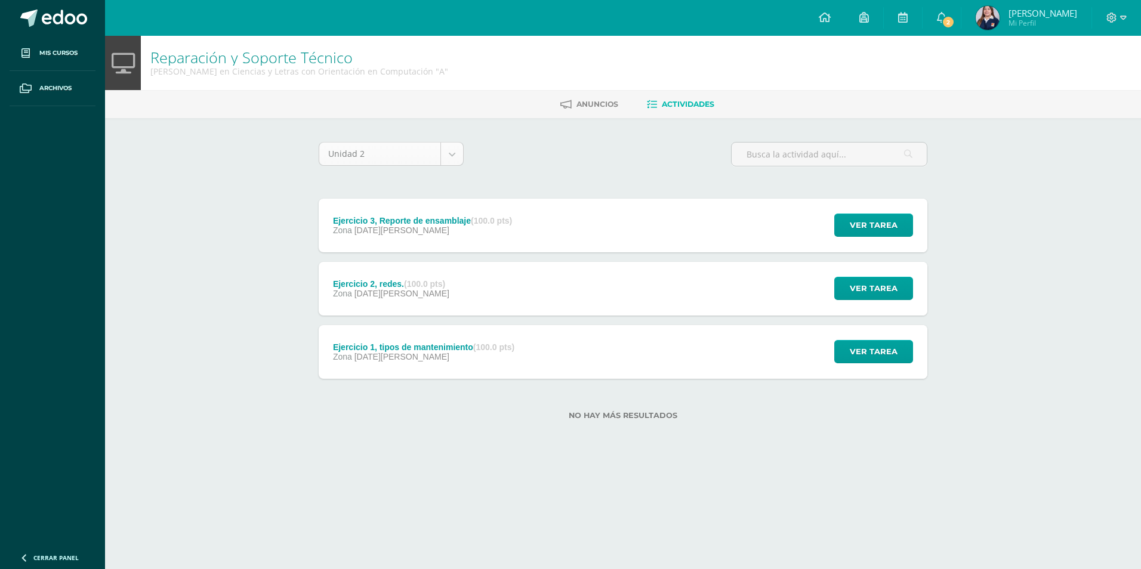
click at [439, 145] on body "Mis cursos Archivos Cerrar panel Asesoría [PERSON_NAME] en Ciencias y Letras co…" at bounding box center [570, 229] width 1141 height 458
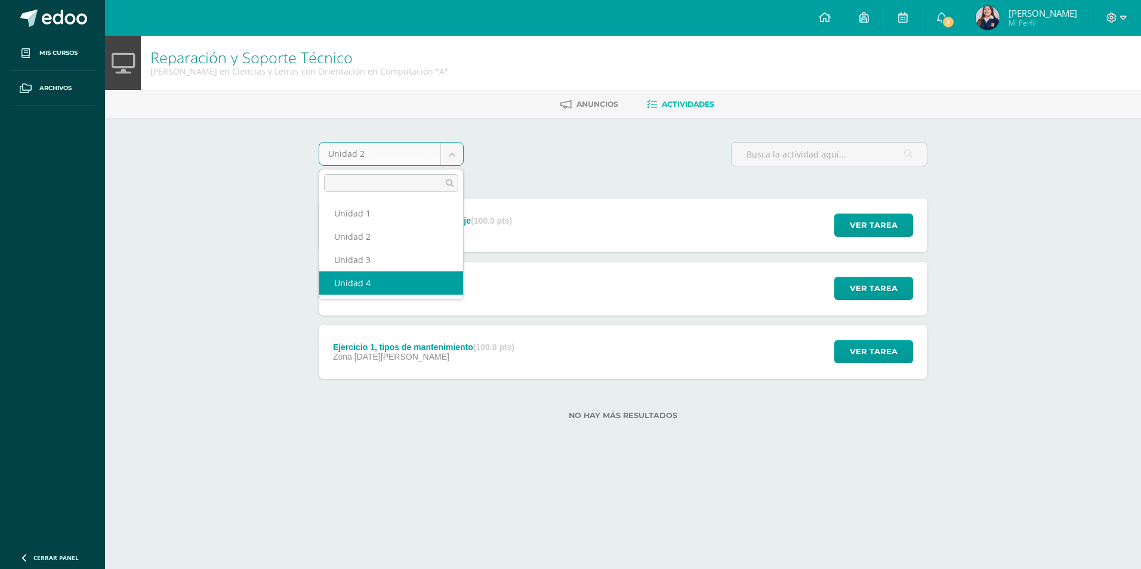
select select "Unidad 4"
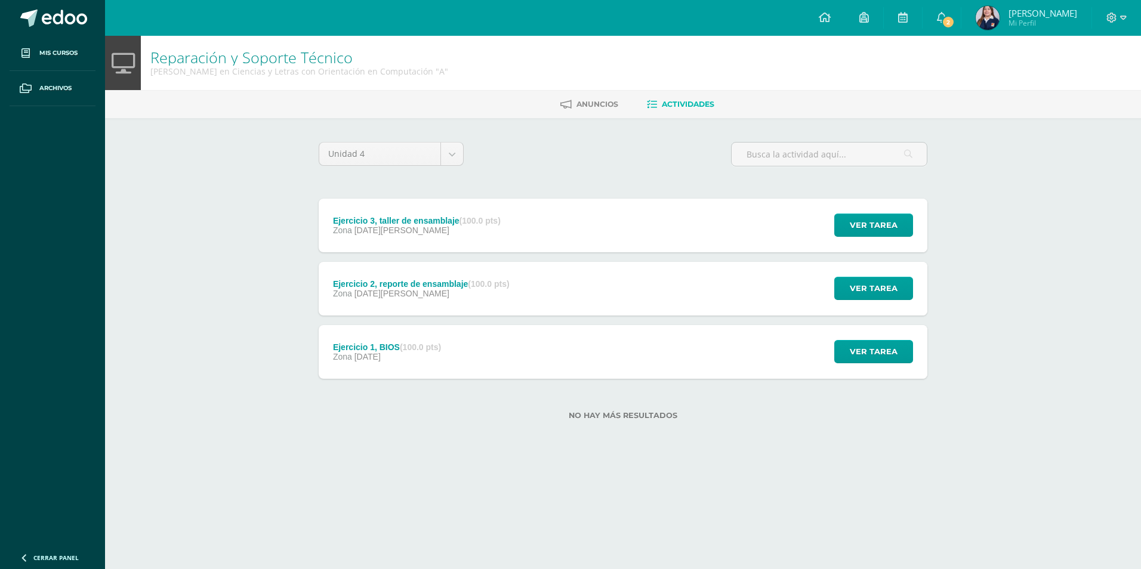
click at [555, 292] on div "Ejercicio 2, reporte de ensamblaje (100.0 pts) Zona 11 de Agosto Ver tarea Ejer…" at bounding box center [623, 289] width 608 height 54
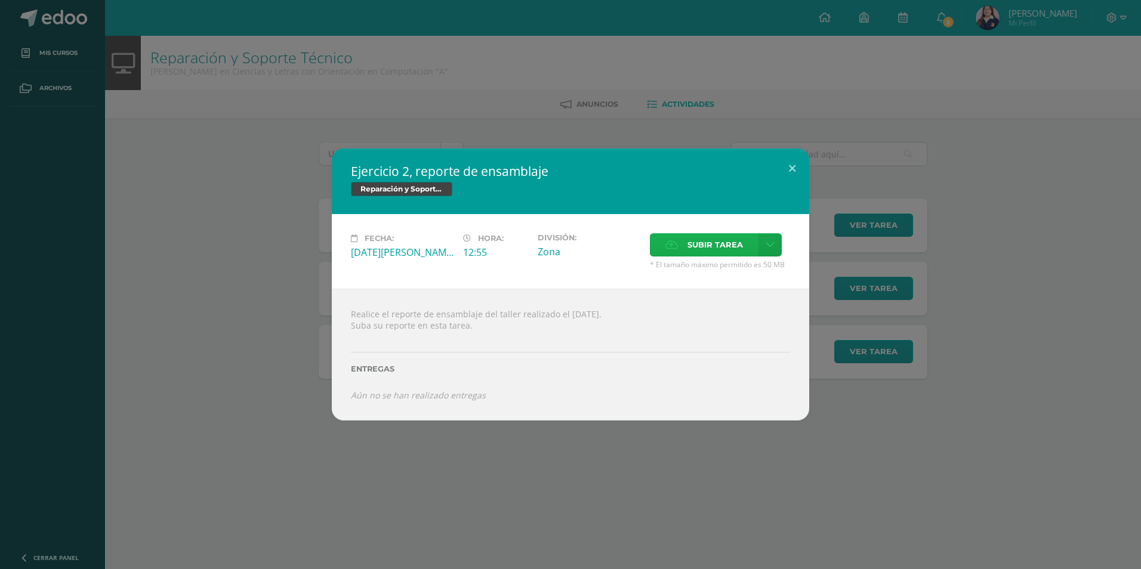
click at [716, 243] on span "Subir tarea" at bounding box center [714, 245] width 55 height 22
click at [0, 0] on input "Subir tarea" at bounding box center [0, 0] width 0 height 0
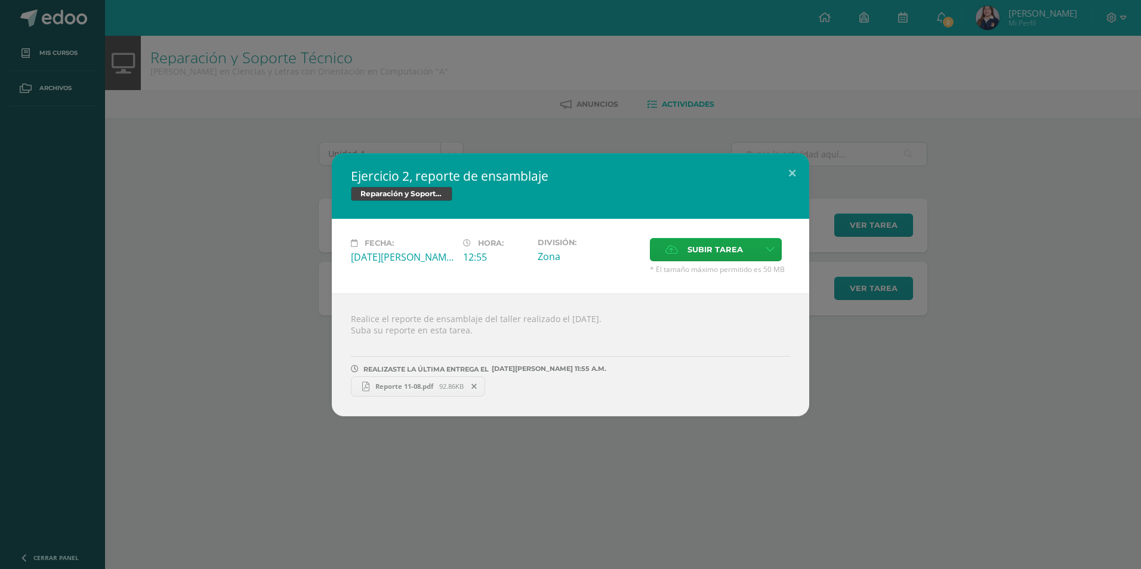
click at [1095, 214] on div "Ejercicio 2, reporte de ensamblaje Reparación y Soporte Técnico Fecha: Lunes 11…" at bounding box center [570, 284] width 1131 height 263
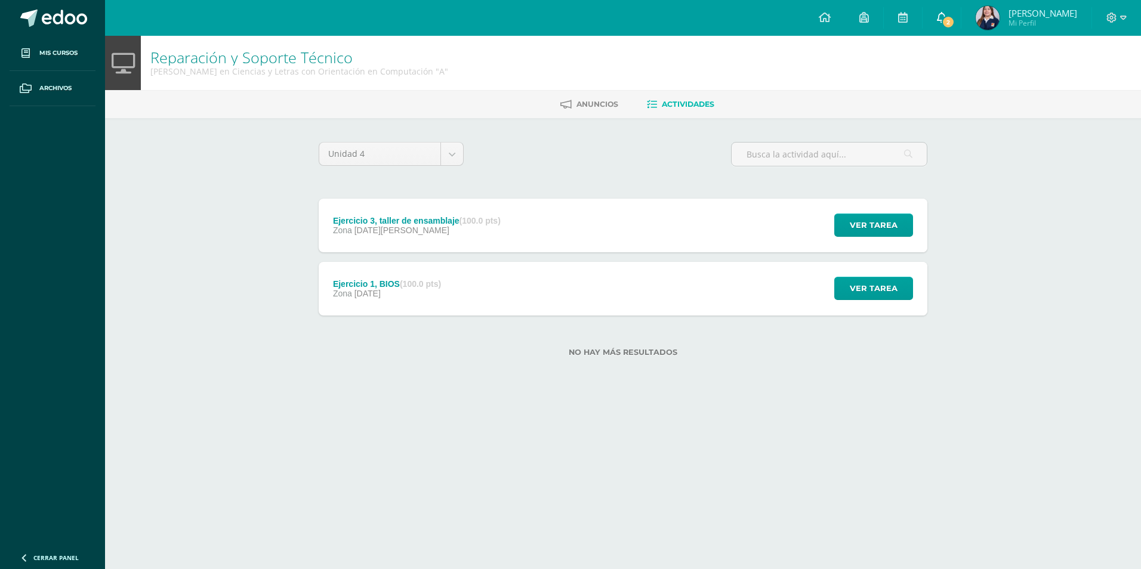
click at [946, 15] on icon at bounding box center [942, 17] width 10 height 11
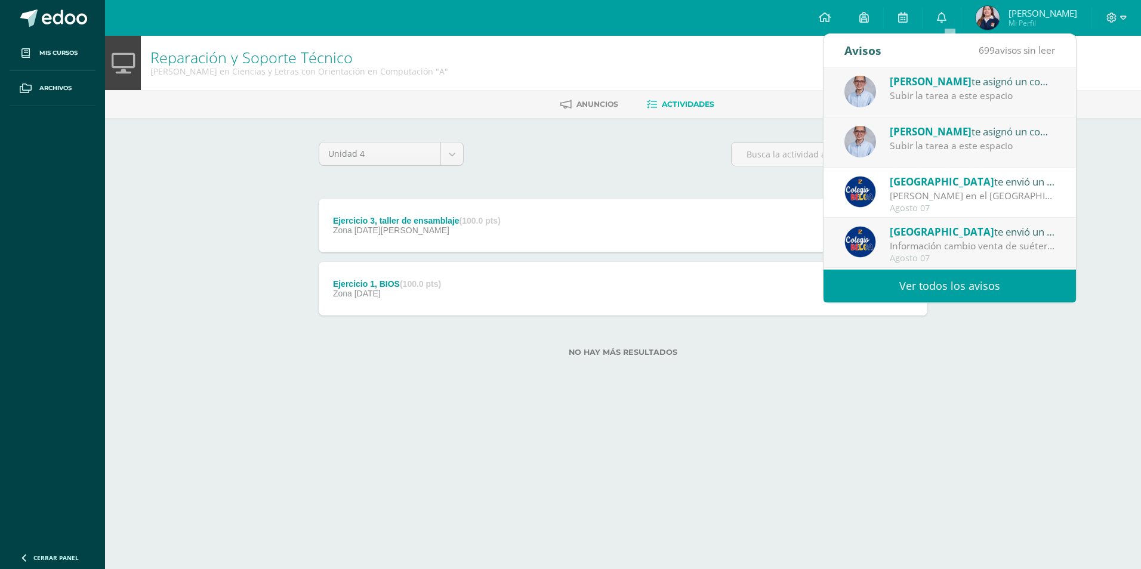
click at [934, 94] on div "Subir la tarea a este espacio" at bounding box center [972, 96] width 166 height 14
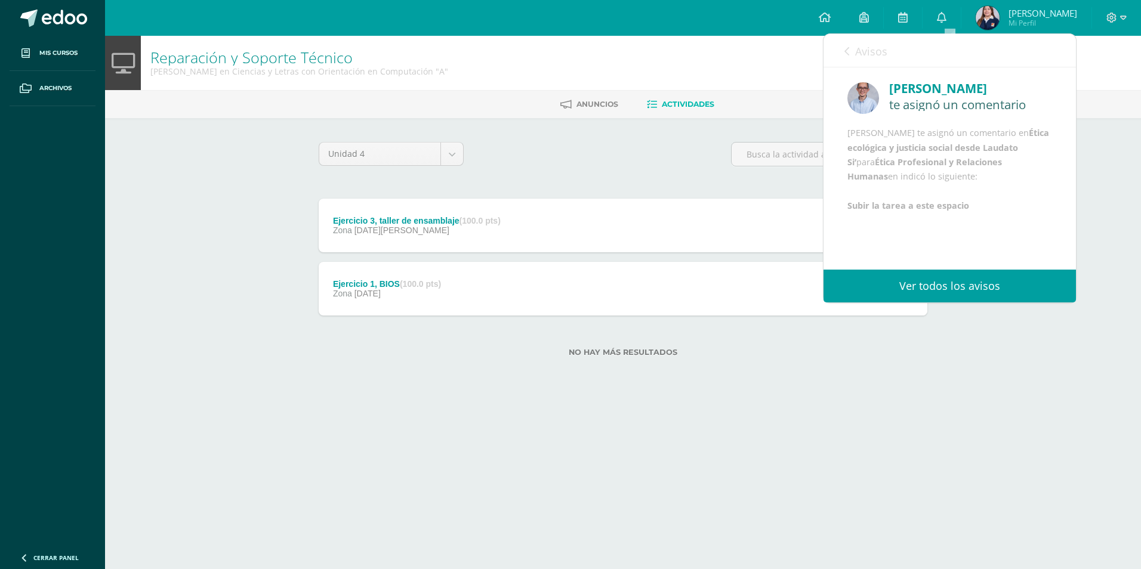
scroll to position [14, 0]
click at [846, 48] on icon at bounding box center [846, 52] width 5 height 10
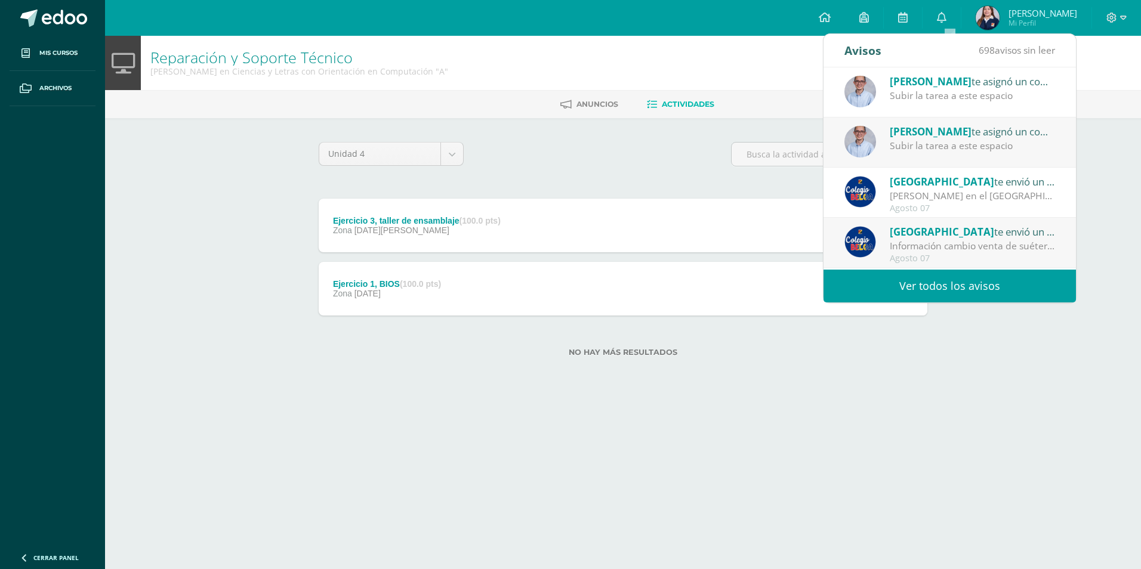
click at [988, 132] on div "Juan te asignó un comentario en 'Ética ecológica y justicia social desde Laudat…" at bounding box center [972, 131] width 166 height 16
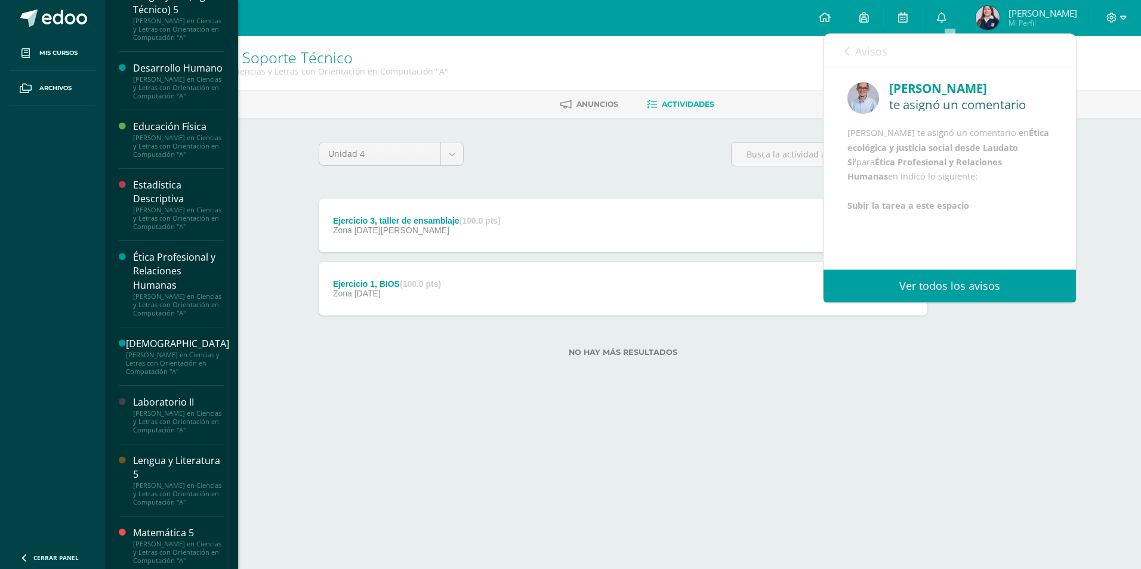
scroll to position [239, 0]
click at [177, 291] on div "Ética Profesional y Relaciones Humanas" at bounding box center [178, 269] width 91 height 41
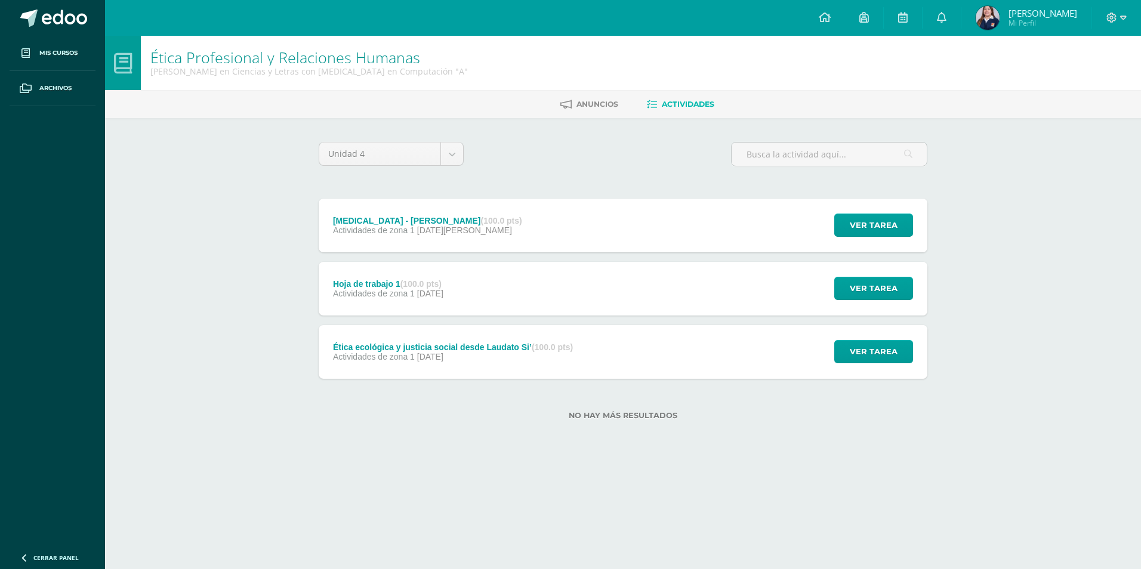
click at [441, 282] on strong "(100.0 pts)" at bounding box center [420, 284] width 41 height 10
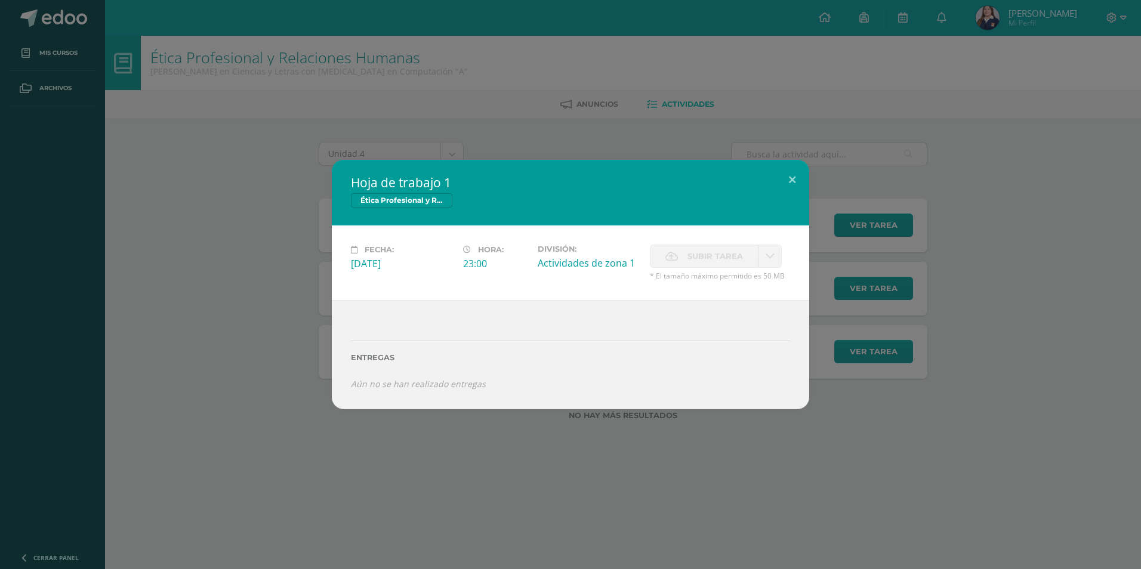
click at [370, 430] on div "Hoja de trabajo 1 Ética Profesional y Relaciones Humanas Fecha: Miércoles 23 de…" at bounding box center [570, 284] width 1141 height 569
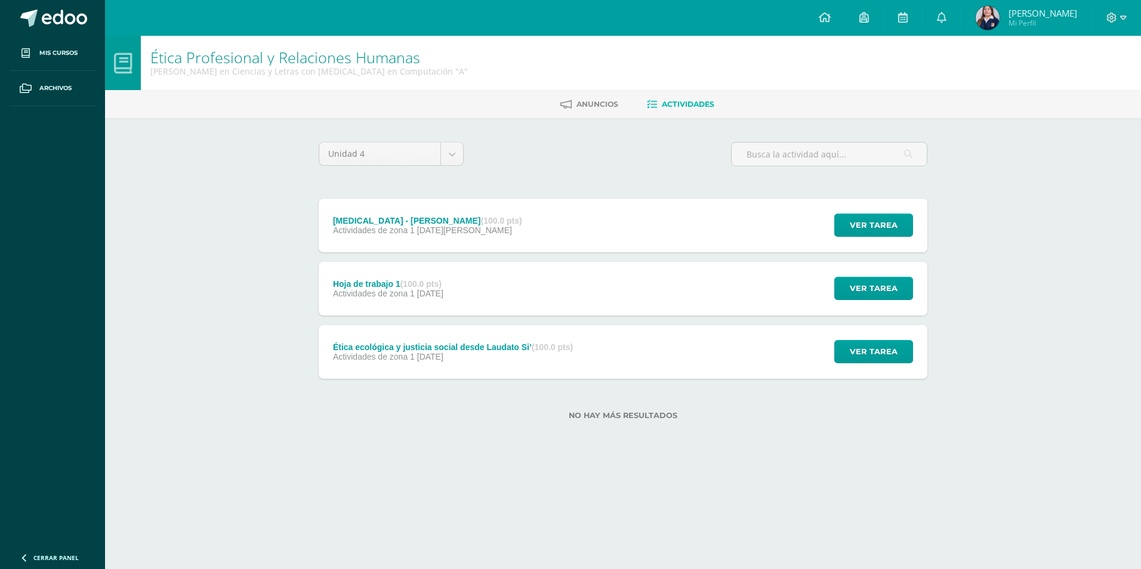
click at [421, 351] on label "Entregas" at bounding box center [570, 351] width 395 height 8
click at [421, 352] on span "21 de Julio" at bounding box center [430, 357] width 26 height 10
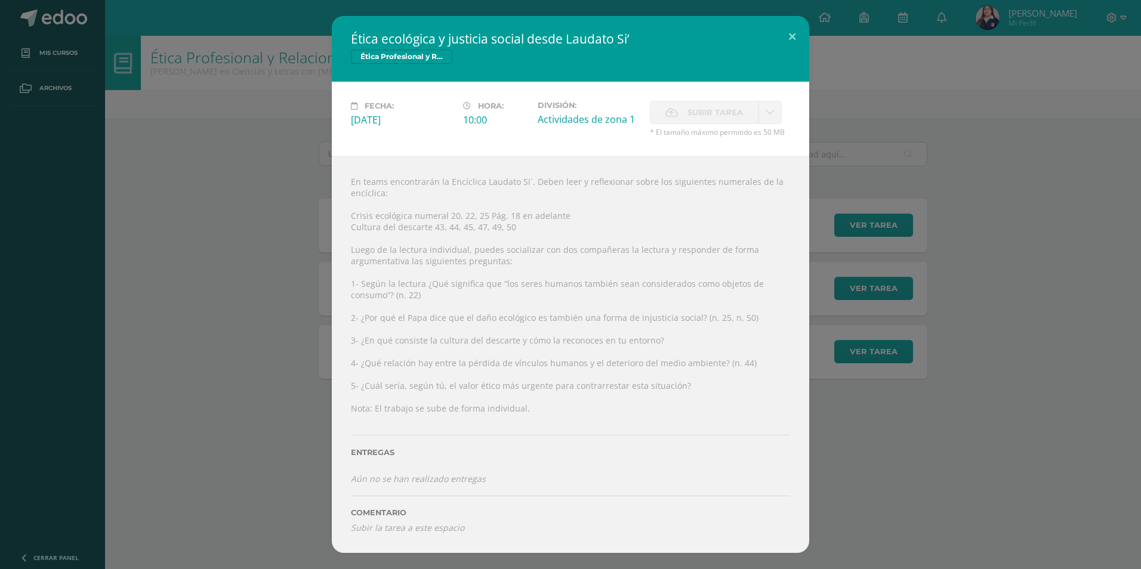
click at [261, 360] on div "Ética ecológica y justicia social desde Laudato Si’ Ética Profesional y Relacio…" at bounding box center [570, 284] width 1131 height 536
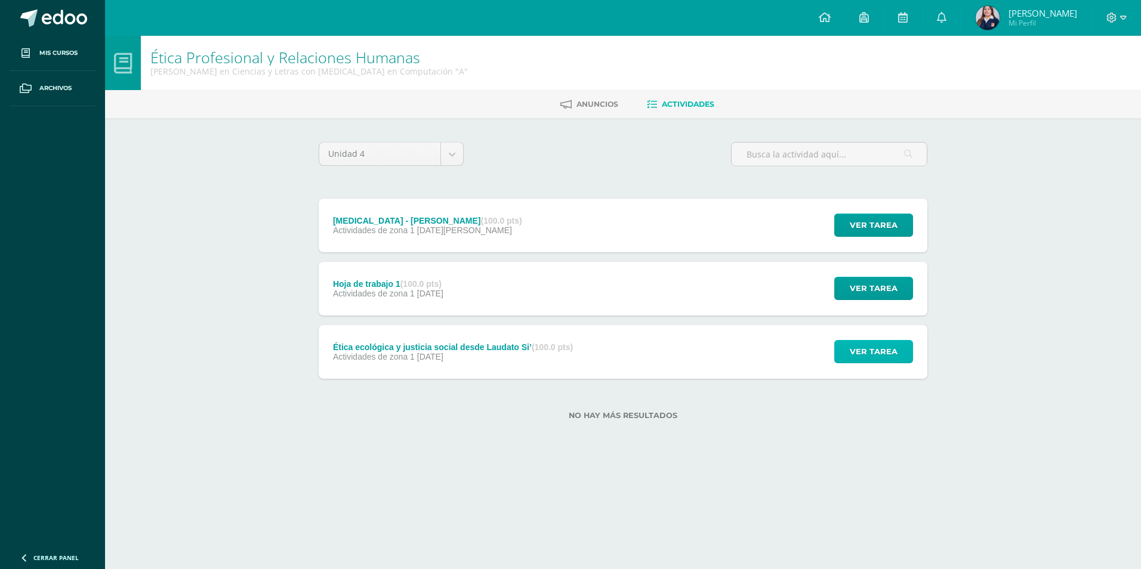
click at [870, 358] on span "Ver tarea" at bounding box center [873, 352] width 48 height 22
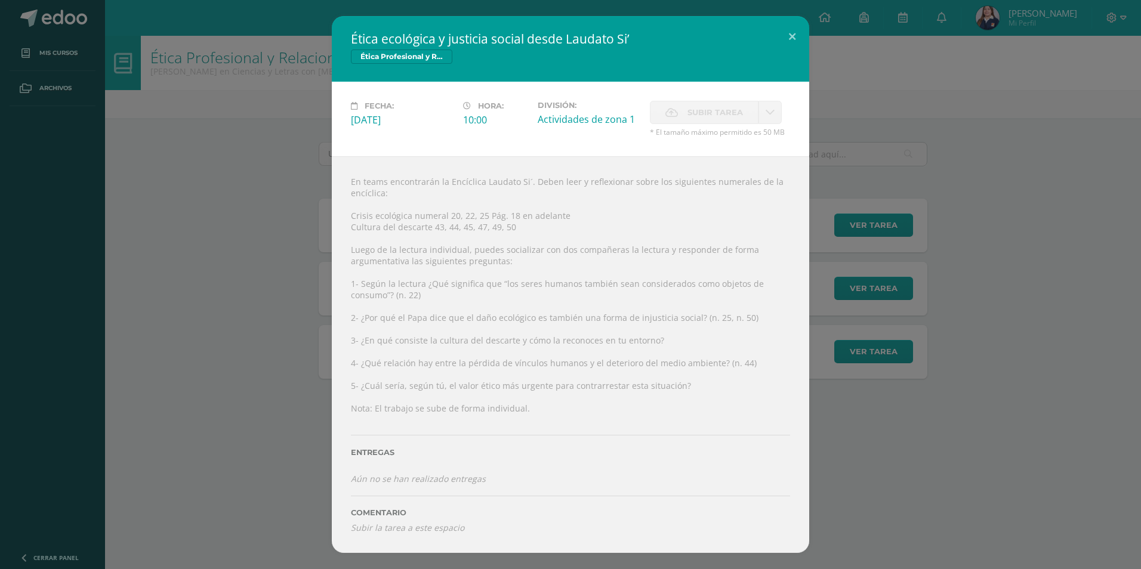
click at [1140, 368] on html "Ética ecológica y justicia social desde Laudato Si’ Ética Profesional y Relacio…" at bounding box center [570, 229] width 1141 height 458
click at [790, 32] on button at bounding box center [792, 36] width 34 height 41
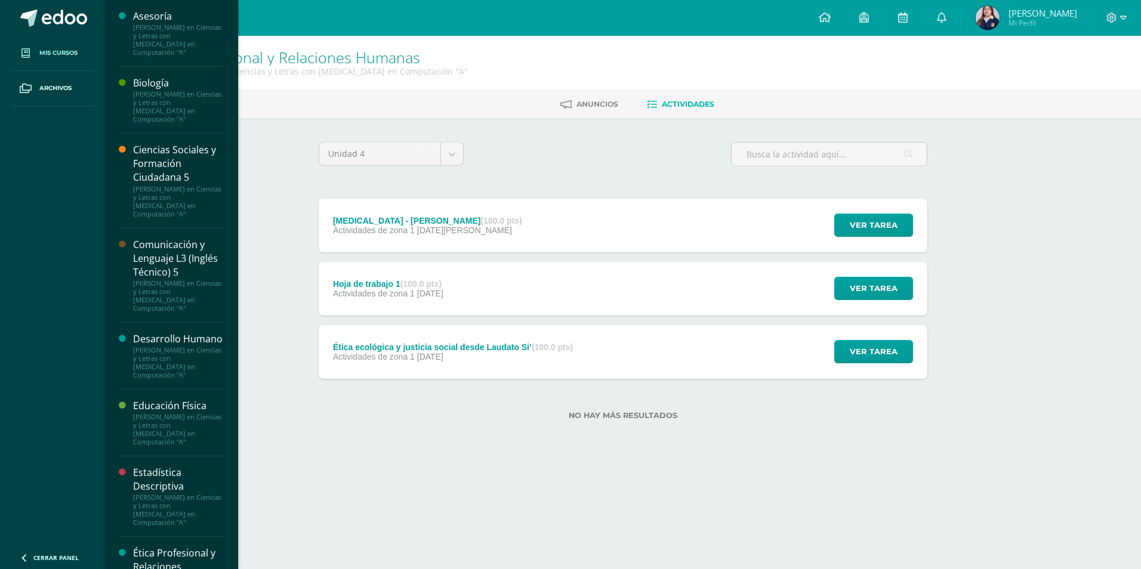
click at [57, 51] on span "Mis cursos" at bounding box center [58, 53] width 38 height 10
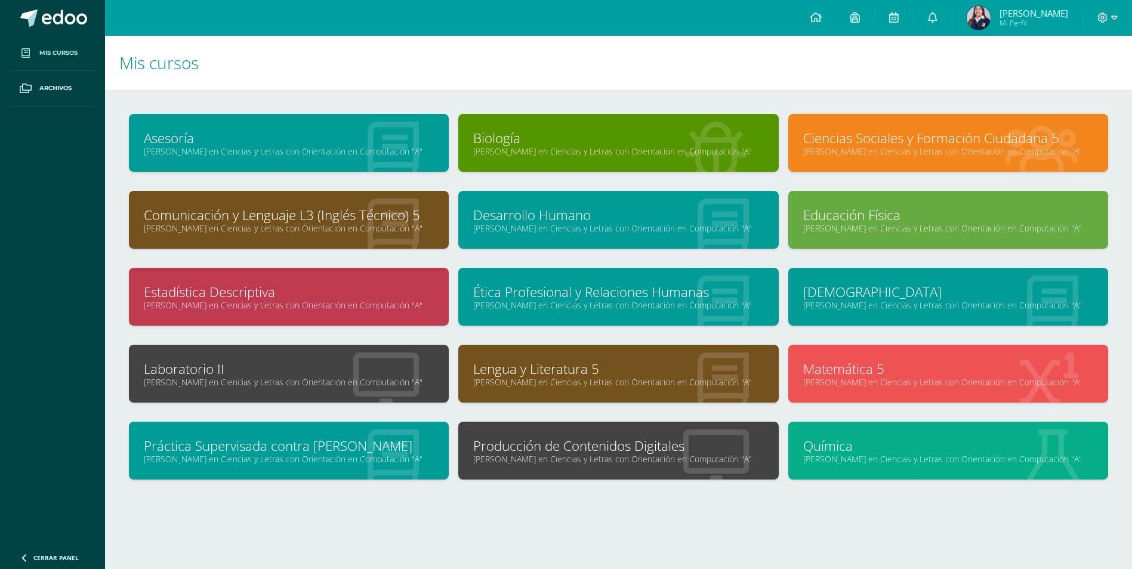
scroll to position [5, 0]
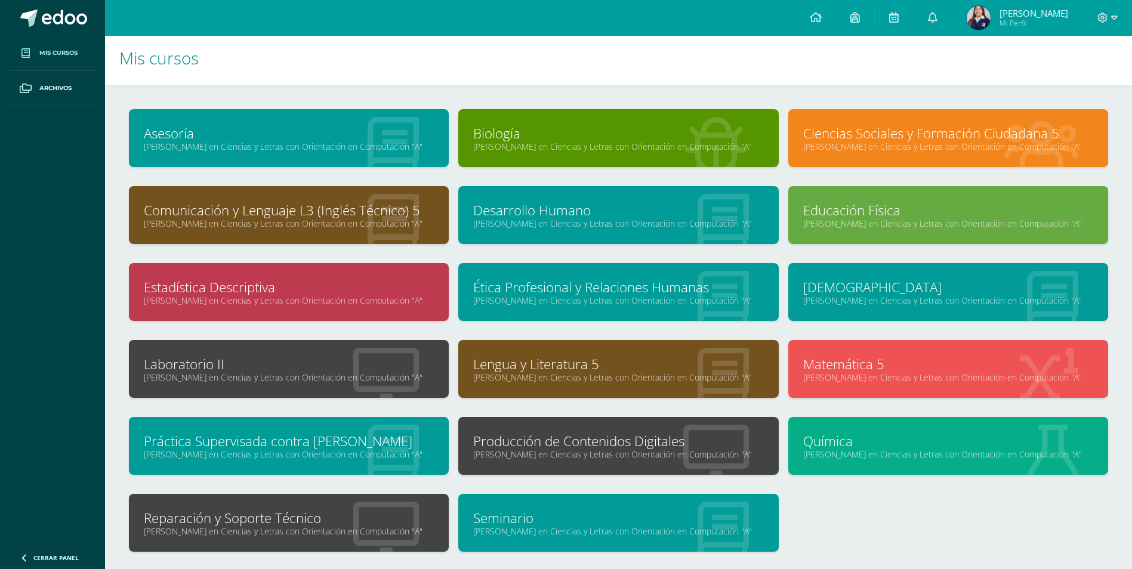
click at [350, 534] on link "[PERSON_NAME] en Ciencias y Letras con Orientación en Computación "A"" at bounding box center [289, 531] width 290 height 11
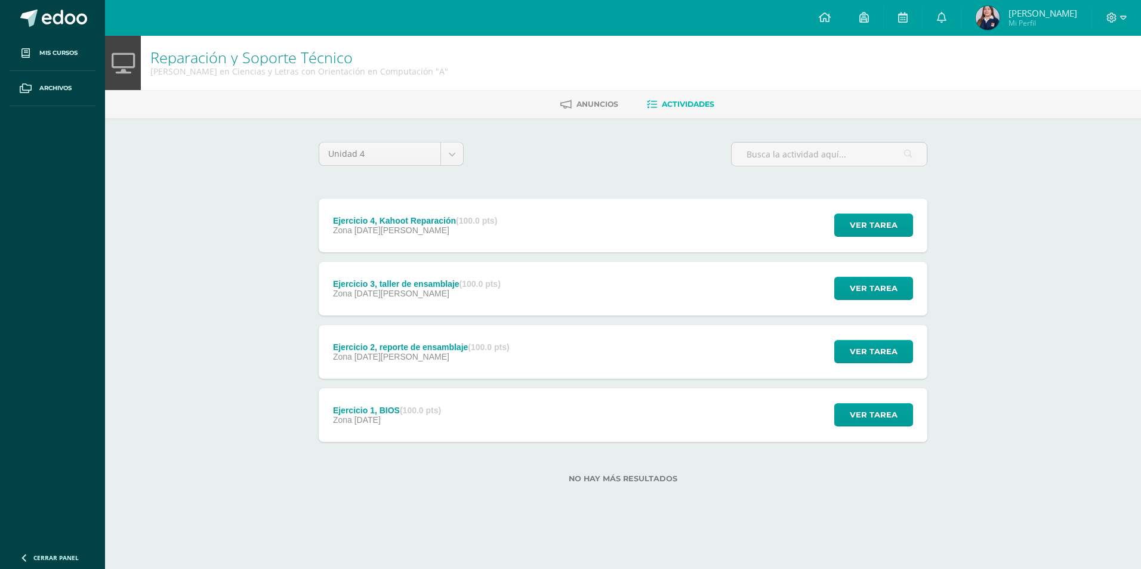
click at [478, 228] on div "Zona [DATE][PERSON_NAME]" at bounding box center [415, 230] width 164 height 10
click at [0, 0] on h2 "Ejercicio 4, Kahoot Reparación" at bounding box center [0, 0] width 0 height 0
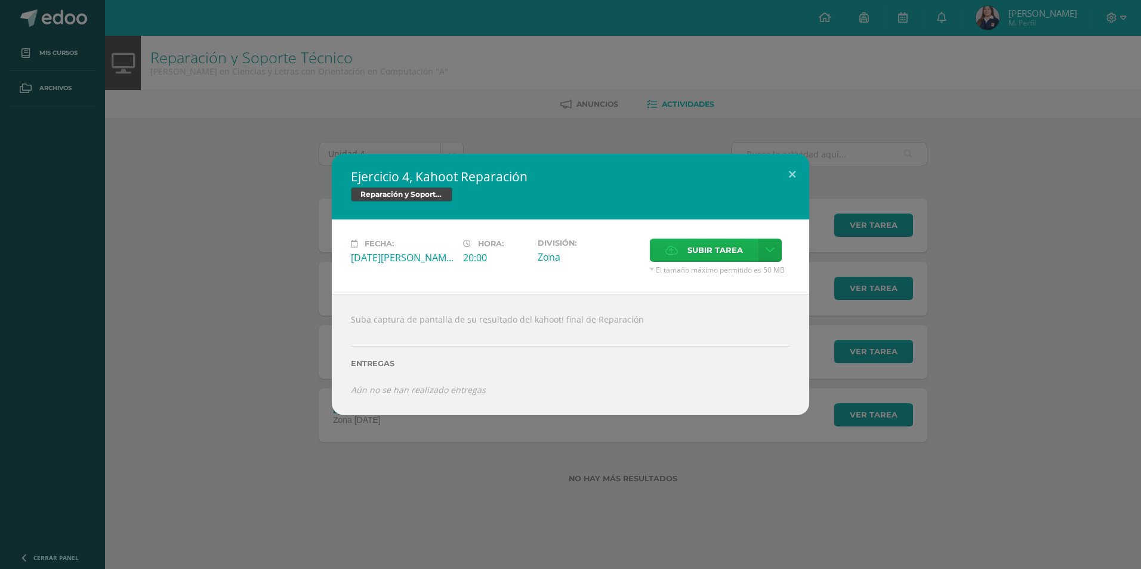
click at [712, 246] on span "Subir tarea" at bounding box center [714, 250] width 55 height 22
click at [0, 0] on input "Subir tarea" at bounding box center [0, 0] width 0 height 0
click at [135, 70] on div "Ejercicio 4, Kahoot Reparación Reparación y Soporte Técnico Fecha: Lunes 11 de …" at bounding box center [570, 284] width 1141 height 569
